Goal: Find specific page/section: Find specific page/section

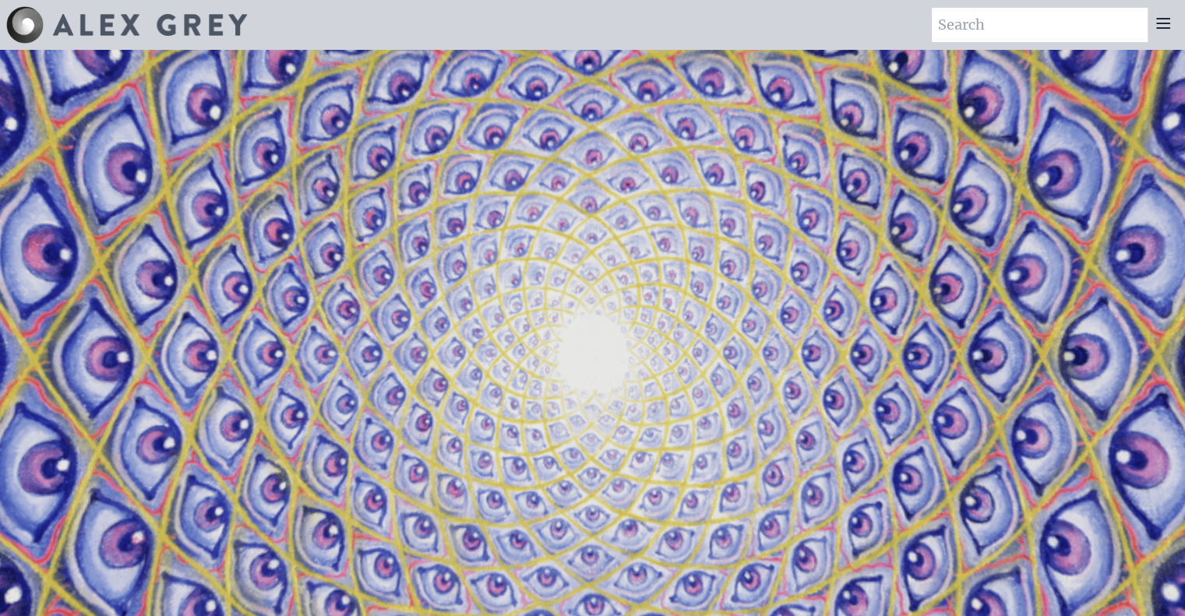
click at [192, 24] on img at bounding box center [150, 25] width 194 height 22
click at [1160, 30] on icon at bounding box center [1163, 23] width 19 height 19
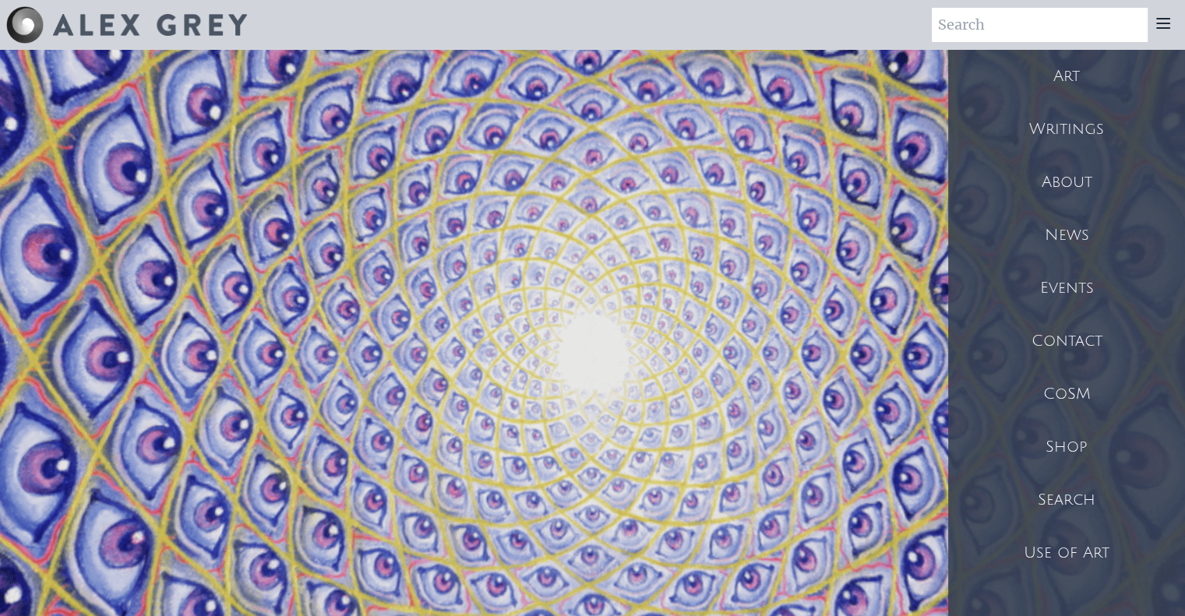
drag, startPoint x: 1082, startPoint y: 450, endPoint x: 1122, endPoint y: 453, distance: 39.9
click at [1122, 453] on div "Shop" at bounding box center [1066, 447] width 237 height 53
click at [1077, 435] on div "Shop" at bounding box center [1066, 447] width 237 height 53
